Goal: Download file/media

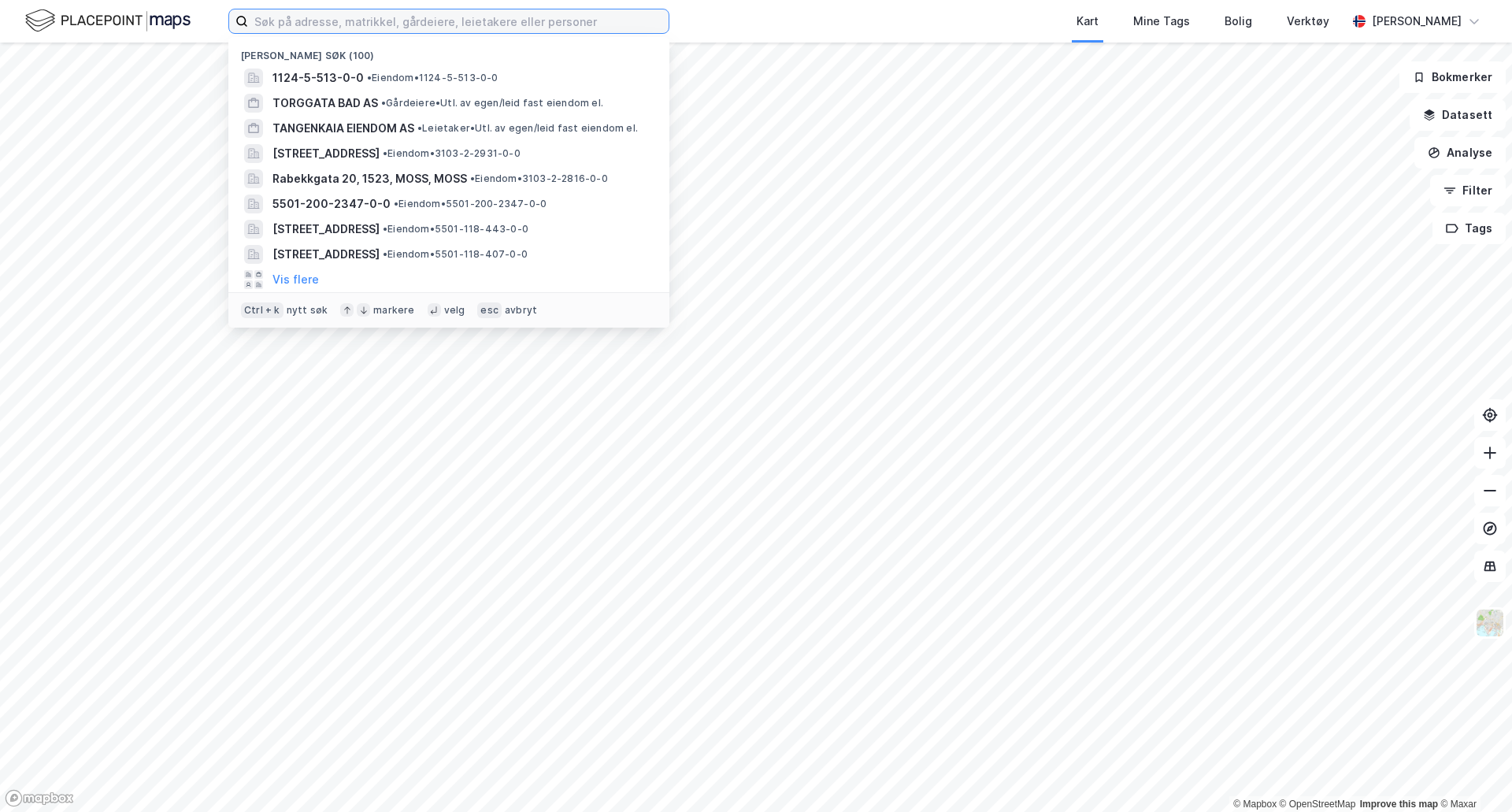
click at [318, 24] on input at bounding box center [458, 21] width 421 height 24
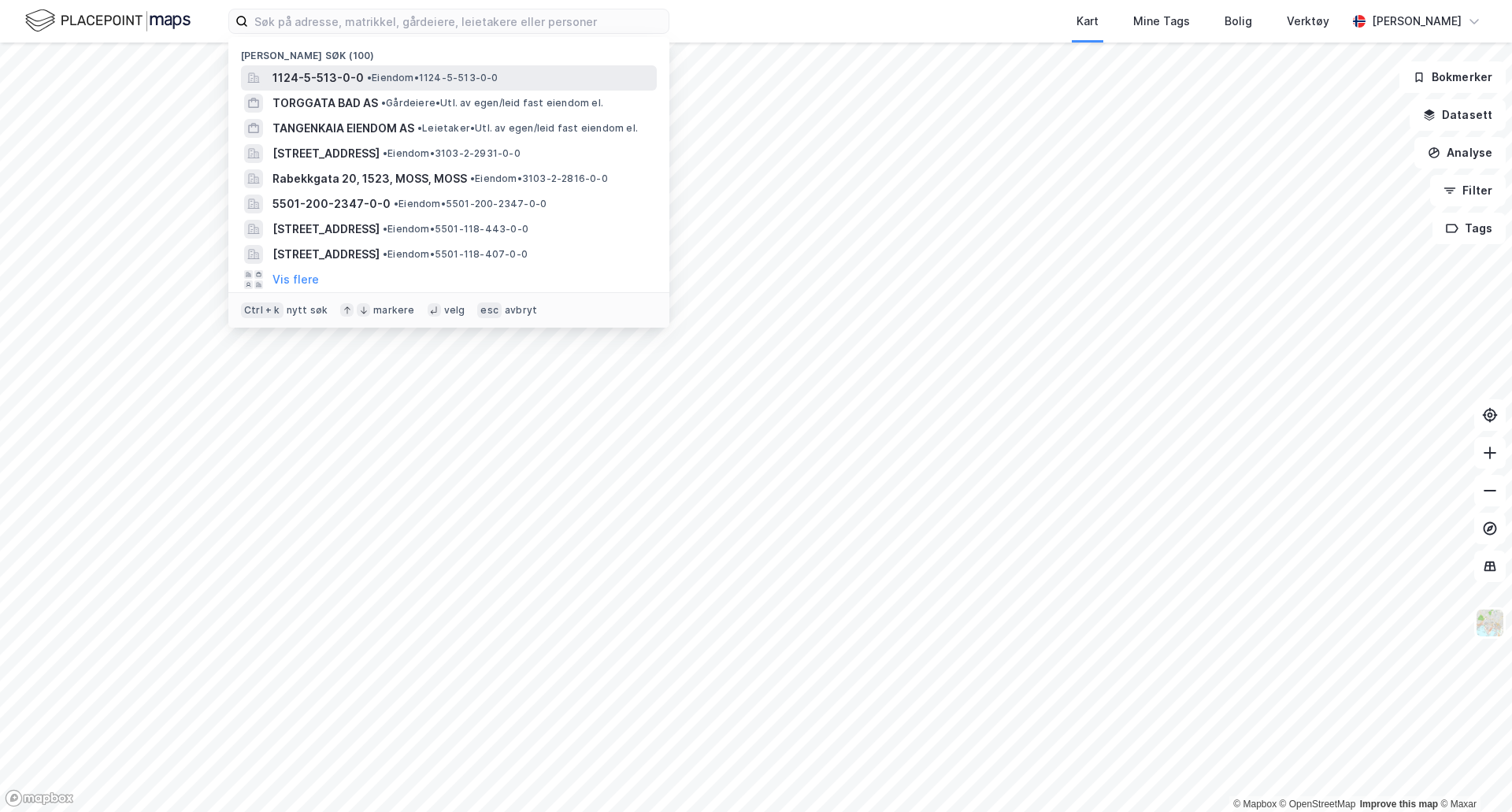
click at [320, 77] on span "1124-5-513-0-0" at bounding box center [318, 77] width 91 height 19
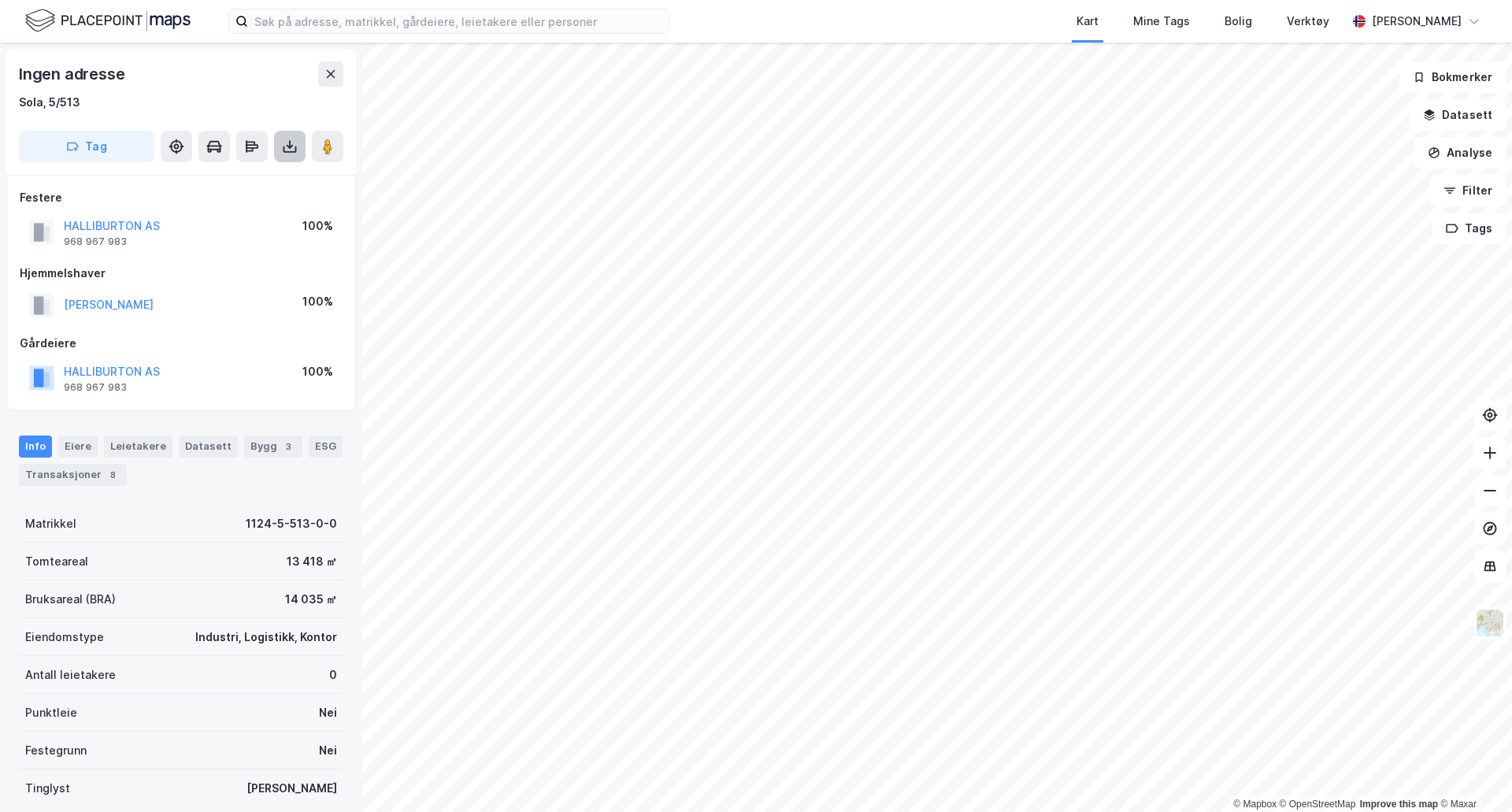
click at [296, 136] on button at bounding box center [289, 146] width 32 height 32
click at [258, 181] on div "Last ned grunnbok" at bounding box center [212, 178] width 91 height 12
